Goal: Information Seeking & Learning: Learn about a topic

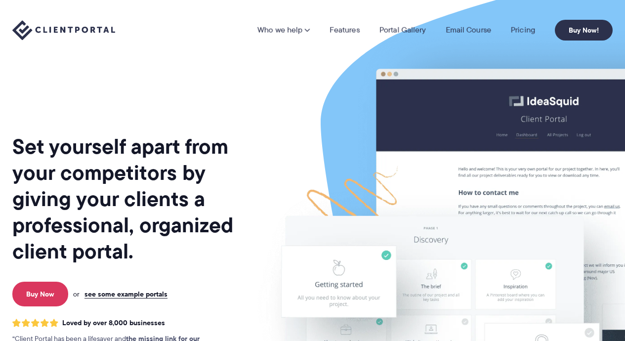
click at [531, 36] on nav "Who we help Who we help View pricing Agencies See how Client Portal can help gi…" at bounding box center [436, 30] width 356 height 21
click at [526, 32] on link "Pricing" at bounding box center [523, 30] width 24 height 8
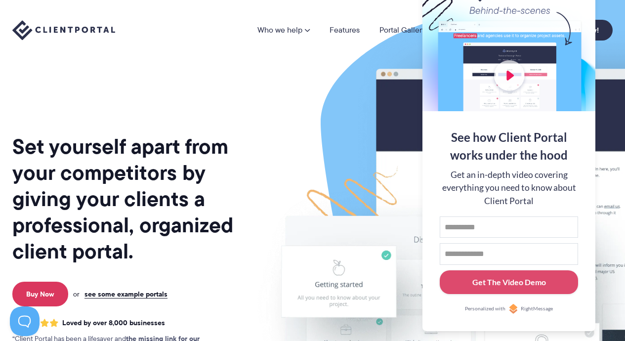
click at [298, 118] on img at bounding box center [517, 245] width 554 height 474
click at [348, 34] on link "Features" at bounding box center [345, 30] width 30 height 8
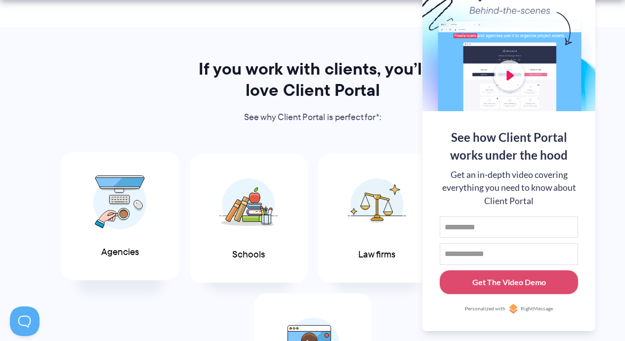
scroll to position [455, 0]
click at [93, 228] on img at bounding box center [119, 202] width 53 height 54
